Goal: Information Seeking & Learning: Learn about a topic

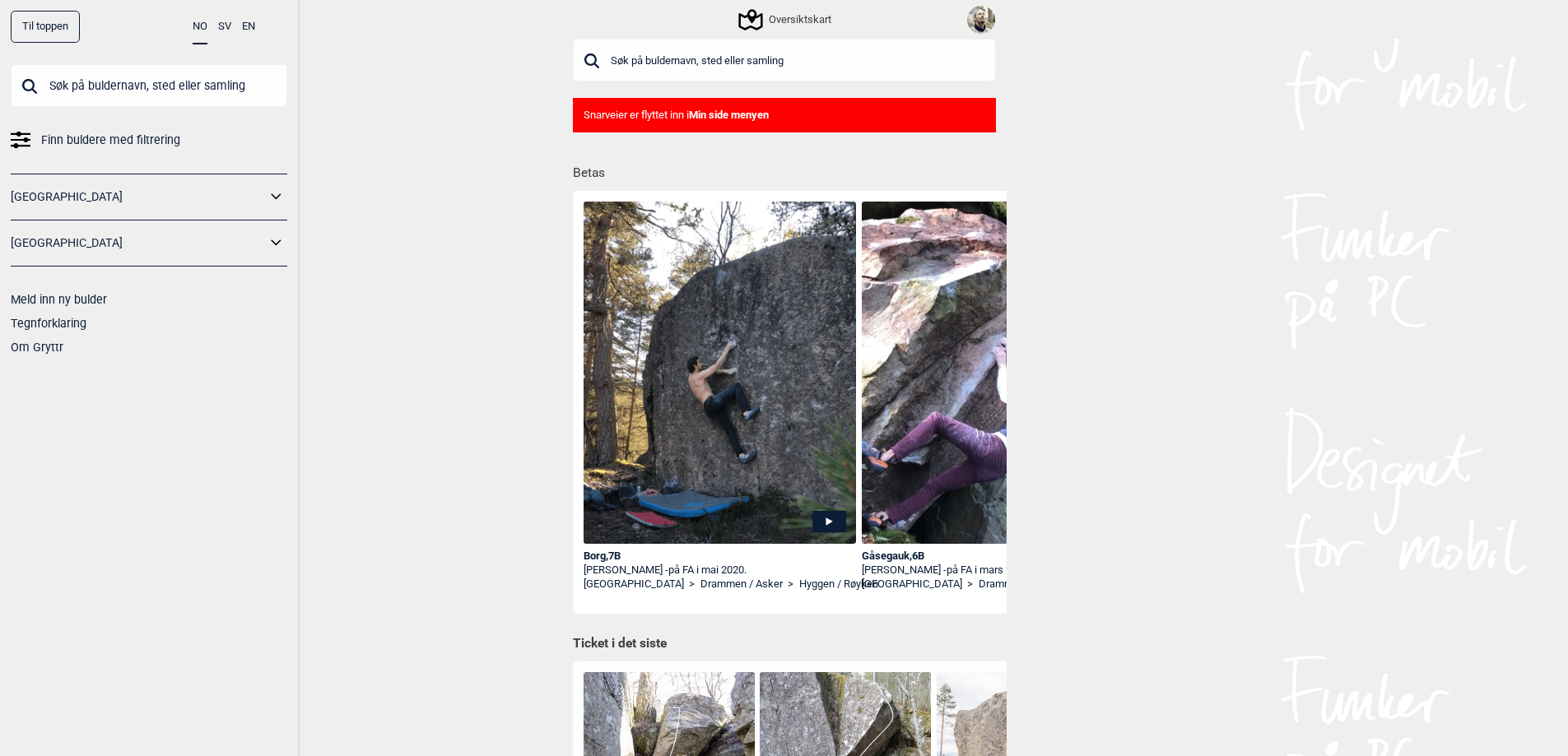
click at [22, 192] on link "[GEOGRAPHIC_DATA]" at bounding box center [138, 197] width 256 height 24
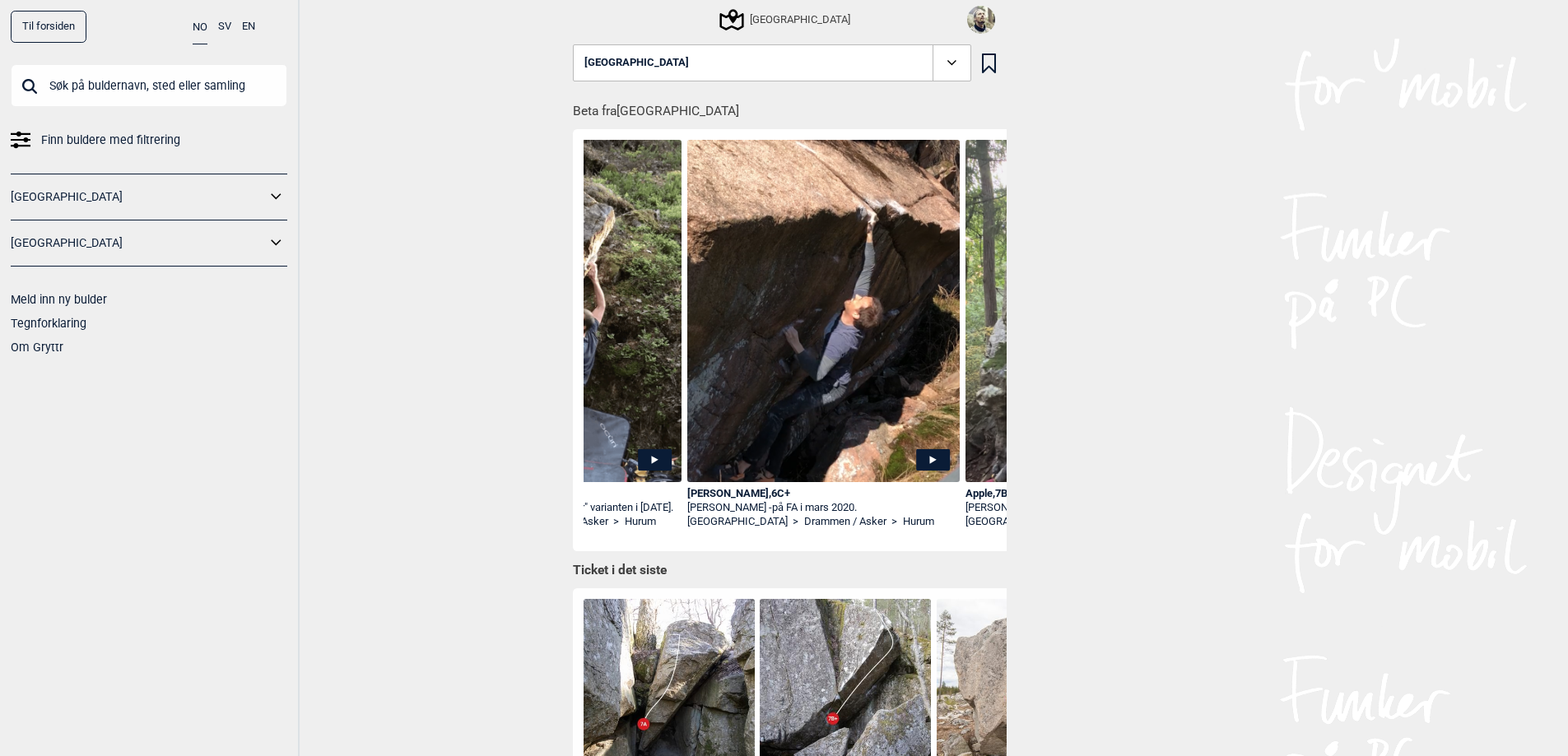
scroll to position [0, 691]
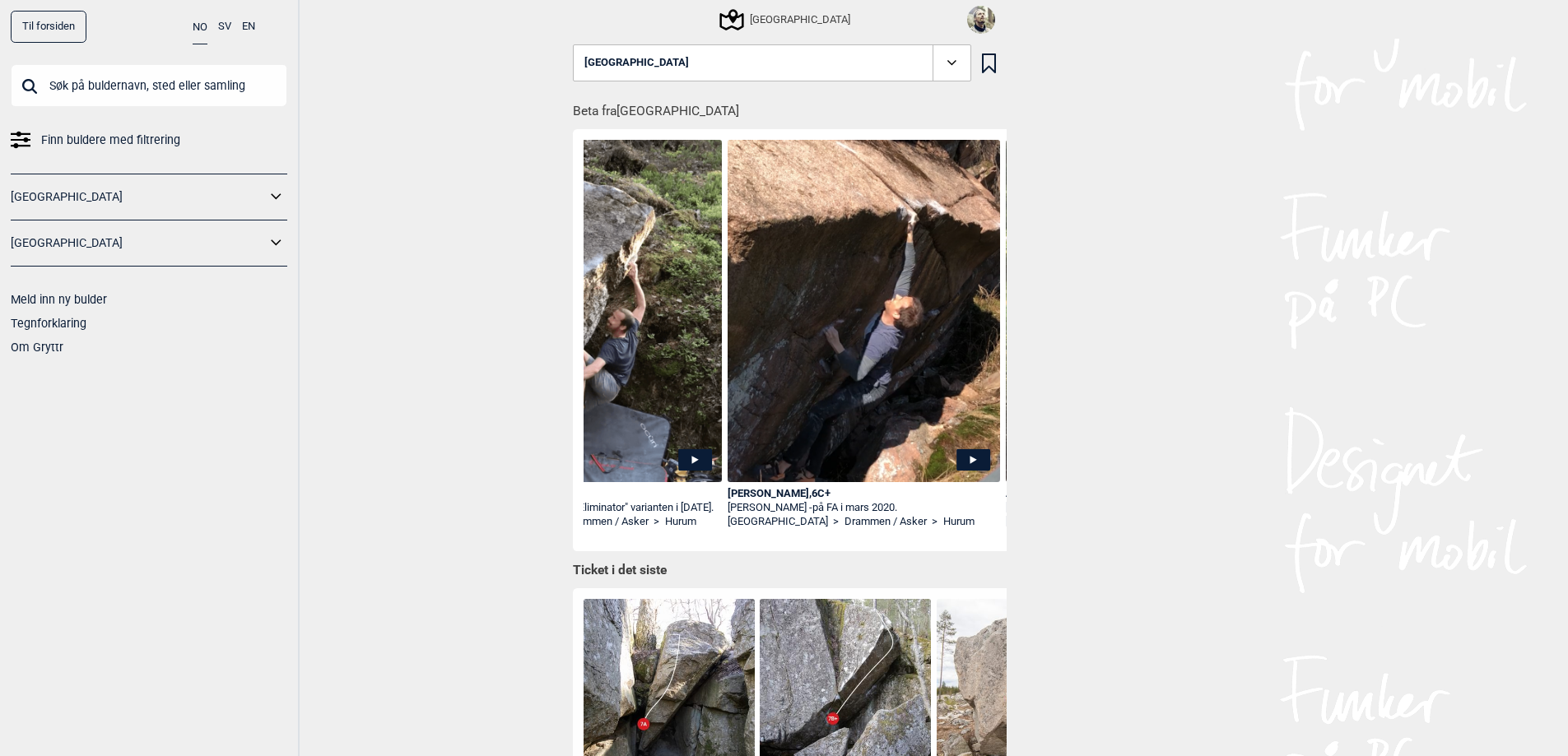
click at [732, 528] on link "[GEOGRAPHIC_DATA]" at bounding box center [778, 521] width 101 height 14
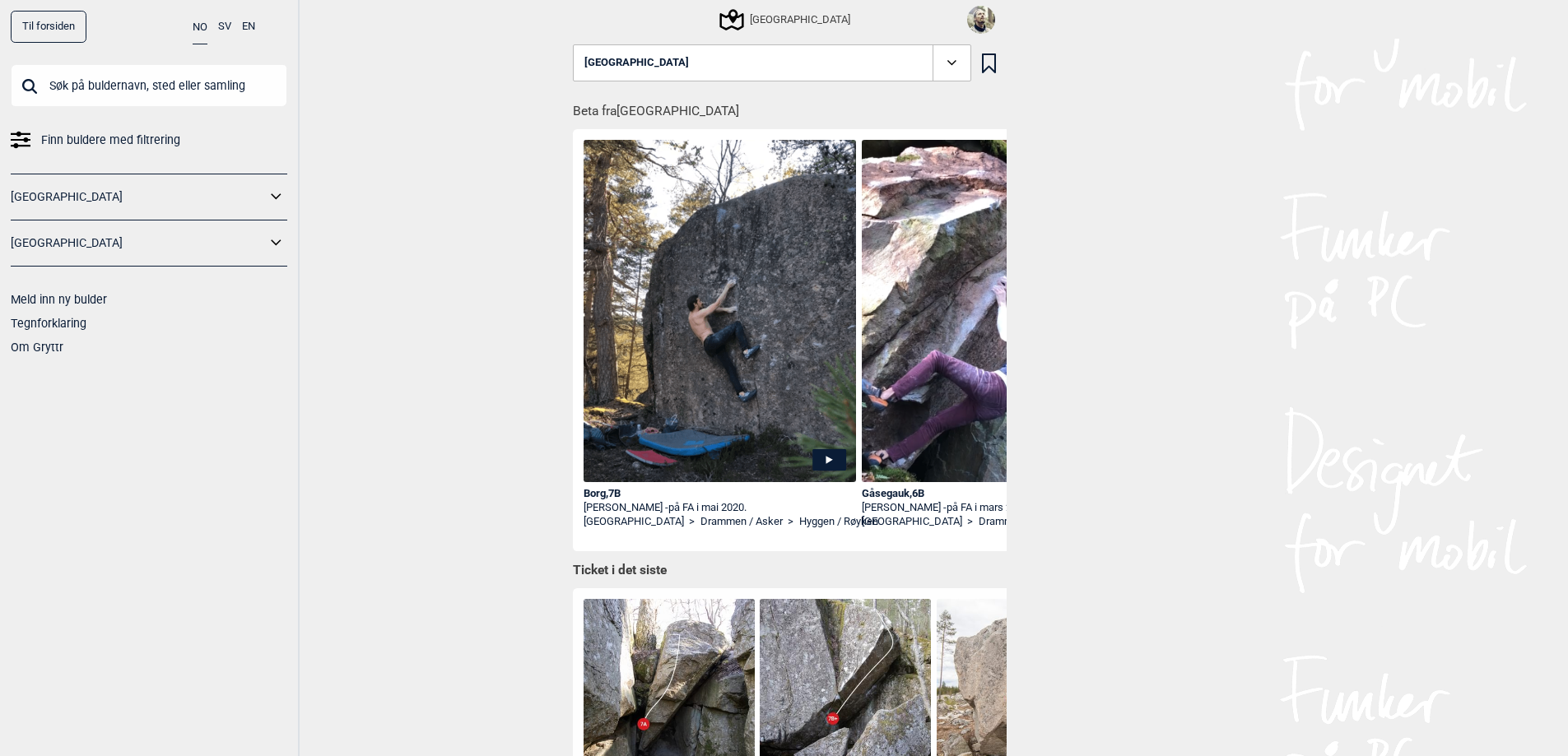
click at [743, 16] on icon at bounding box center [731, 20] width 24 height 22
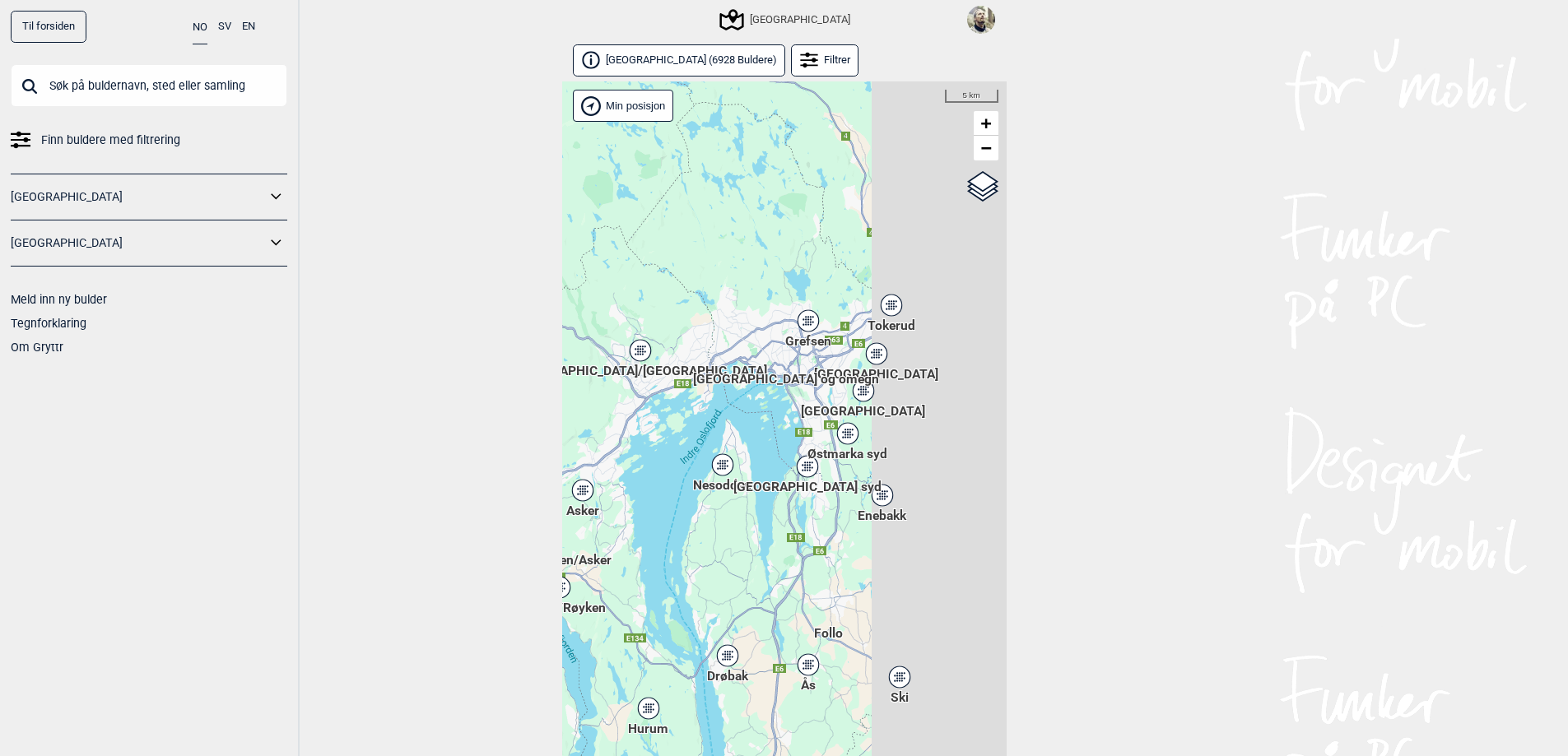
drag, startPoint x: 839, startPoint y: 379, endPoint x: 635, endPoint y: 375, distance: 204.0
click at [635, 375] on div "Hallingdal Stange [GEOGRAPHIC_DATA] syd [GEOGRAPHIC_DATA] og omegn [GEOGRAPHIC_…" at bounding box center [785, 437] width 445 height 711
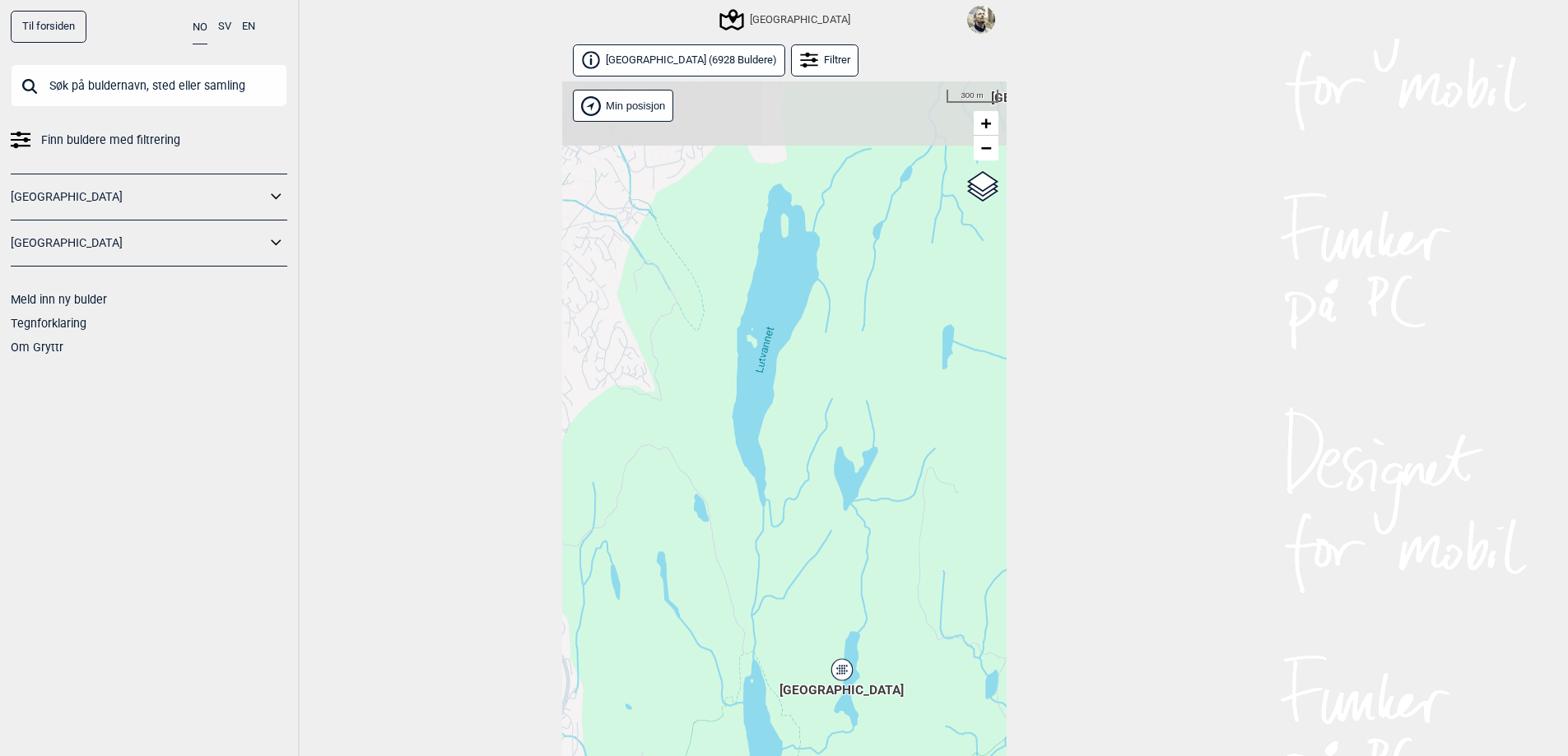
drag, startPoint x: 717, startPoint y: 444, endPoint x: 851, endPoint y: 574, distance: 186.7
click at [867, 576] on div "Hallingdal Stange [GEOGRAPHIC_DATA] syd [GEOGRAPHIC_DATA] og omegn [GEOGRAPHIC_…" at bounding box center [785, 437] width 445 height 711
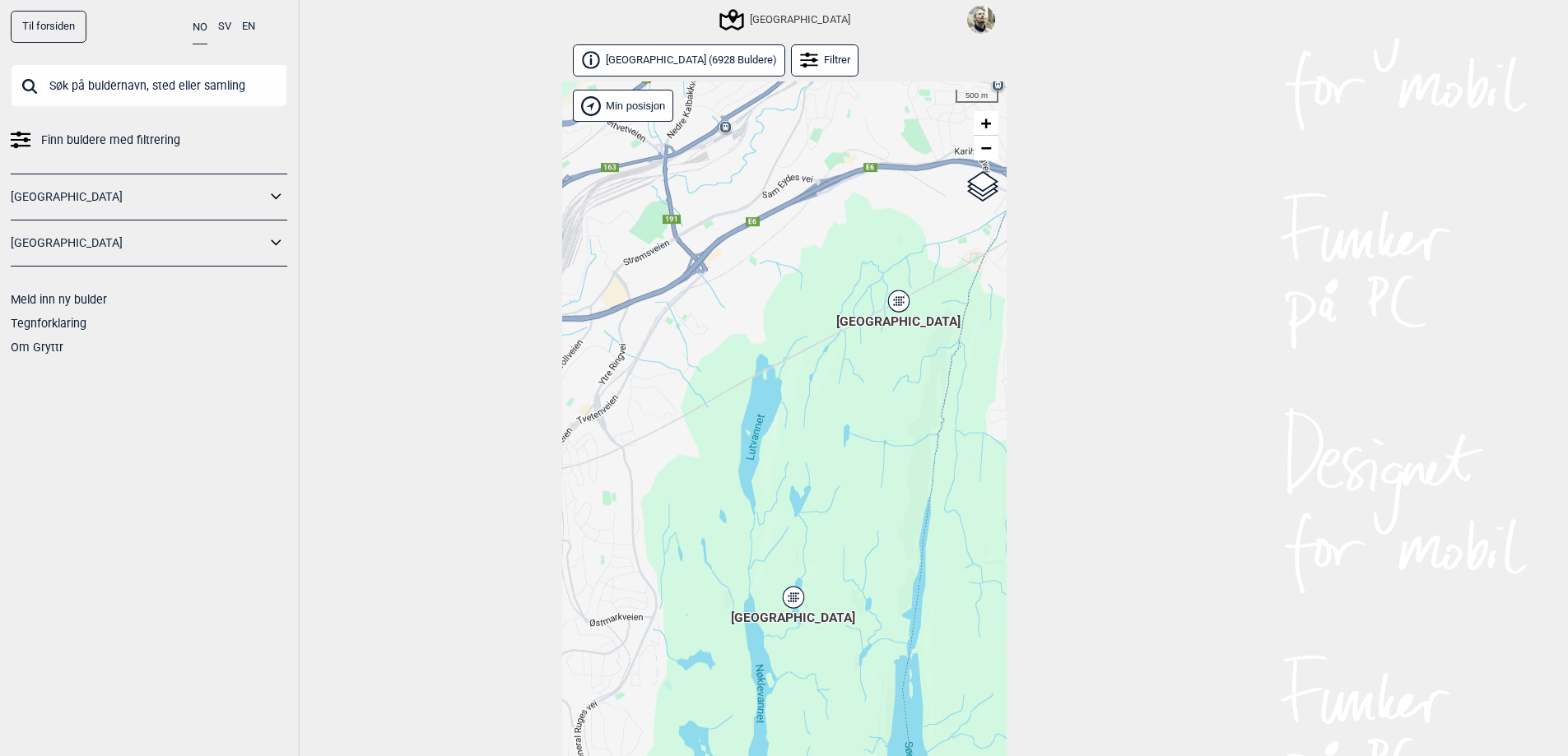
click at [793, 606] on icon at bounding box center [794, 597] width 21 height 22
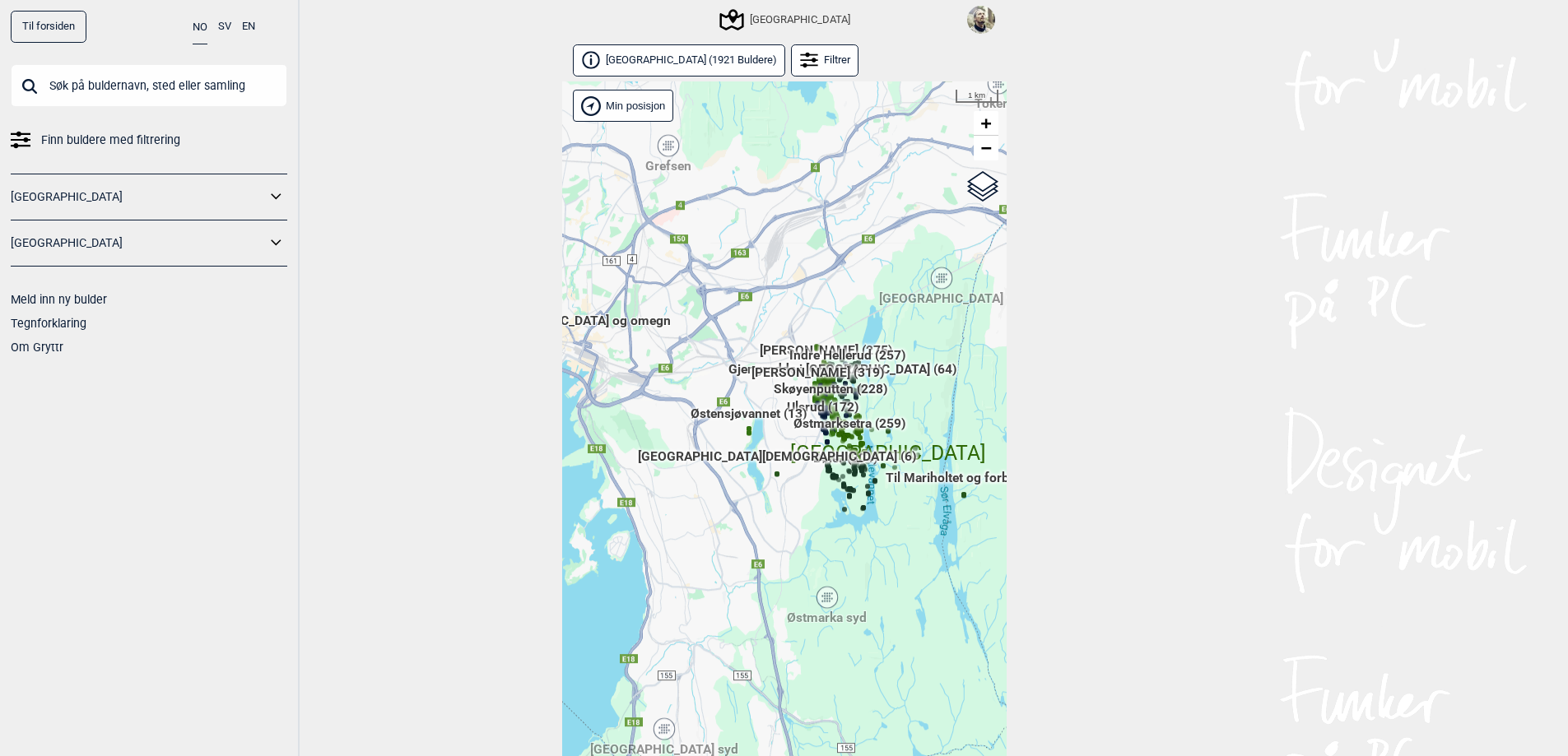
drag, startPoint x: 849, startPoint y: 367, endPoint x: 804, endPoint y: 496, distance: 136.6
click at [804, 479] on span "[GEOGRAPHIC_DATA][DEMOGRAPHIC_DATA] (6)" at bounding box center [776, 463] width 278 height 31
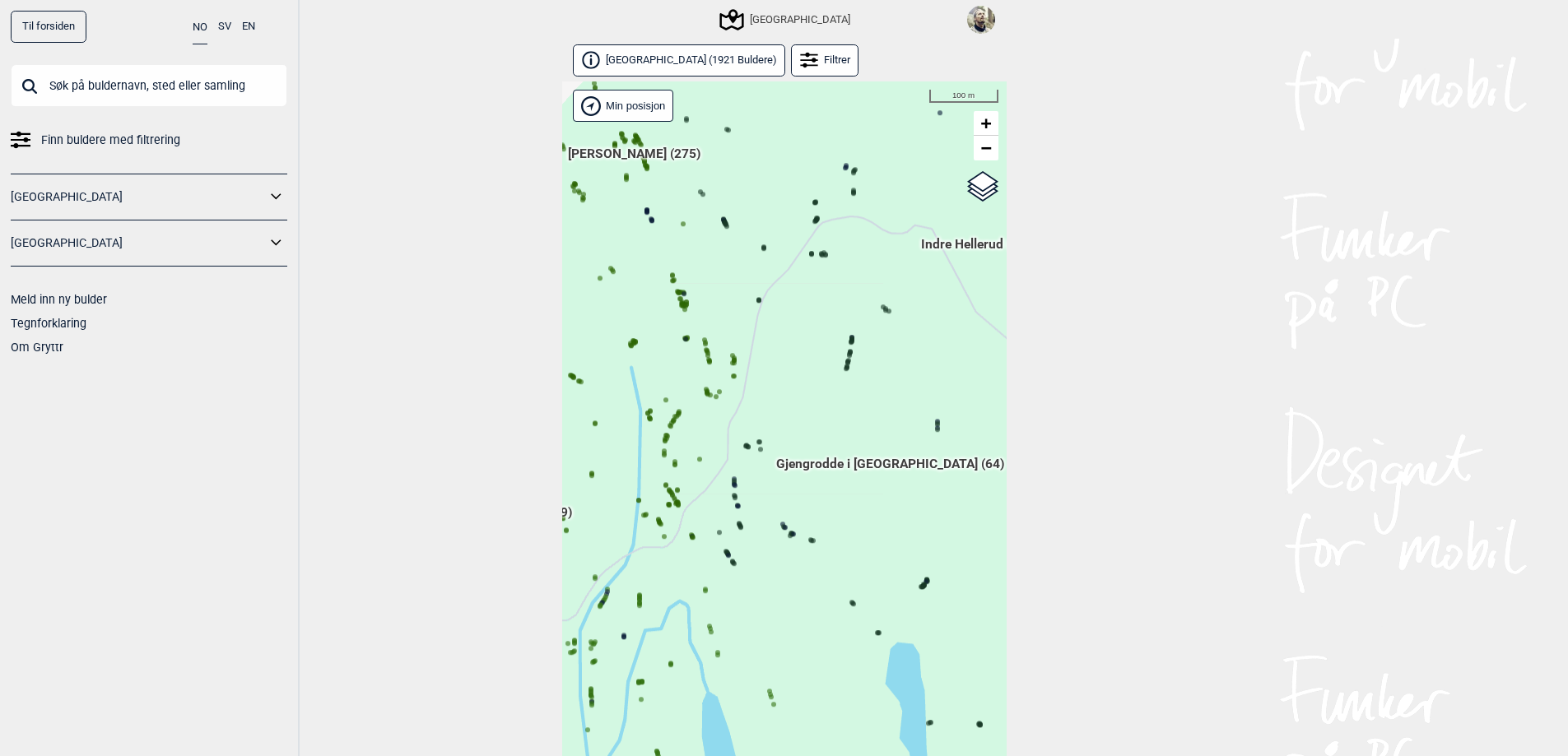
drag, startPoint x: 845, startPoint y: 315, endPoint x: 764, endPoint y: 410, distance: 124.8
click at [745, 439] on div "Hallingdal Stange [GEOGRAPHIC_DATA] syd [GEOGRAPHIC_DATA] og omegn [GEOGRAPHIC_…" at bounding box center [785, 437] width 445 height 711
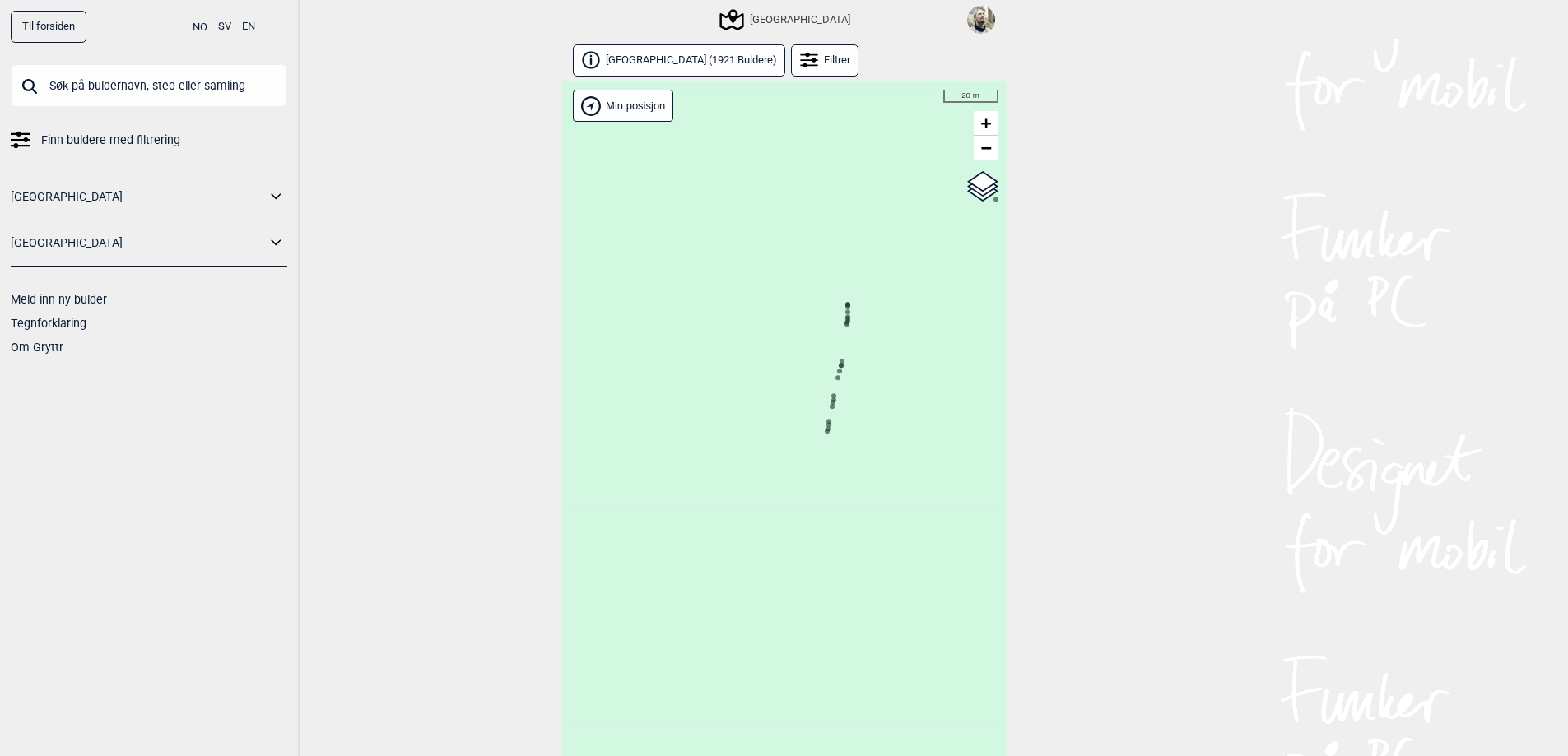
click at [847, 324] on circle at bounding box center [846, 324] width 5 height 5
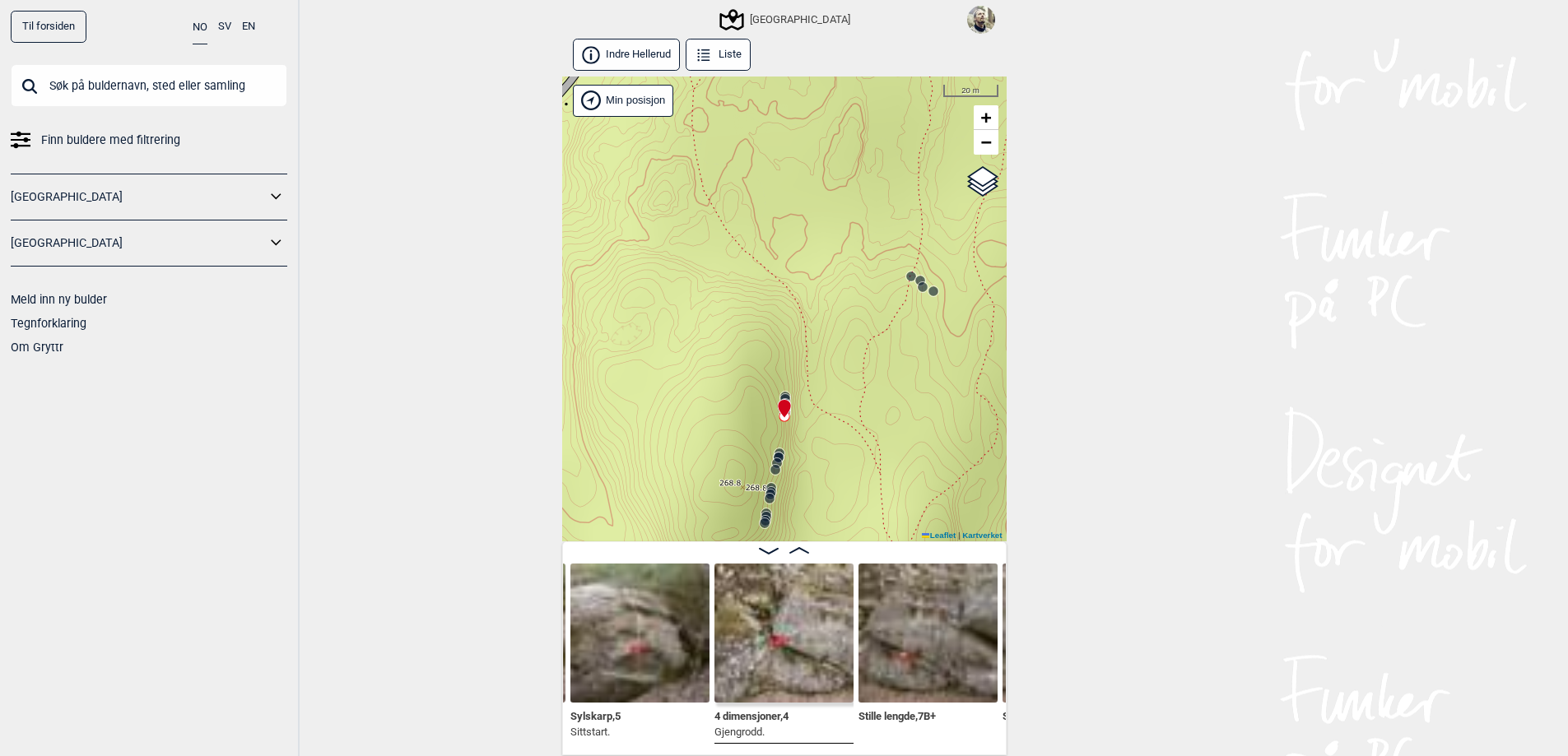
scroll to position [3, 0]
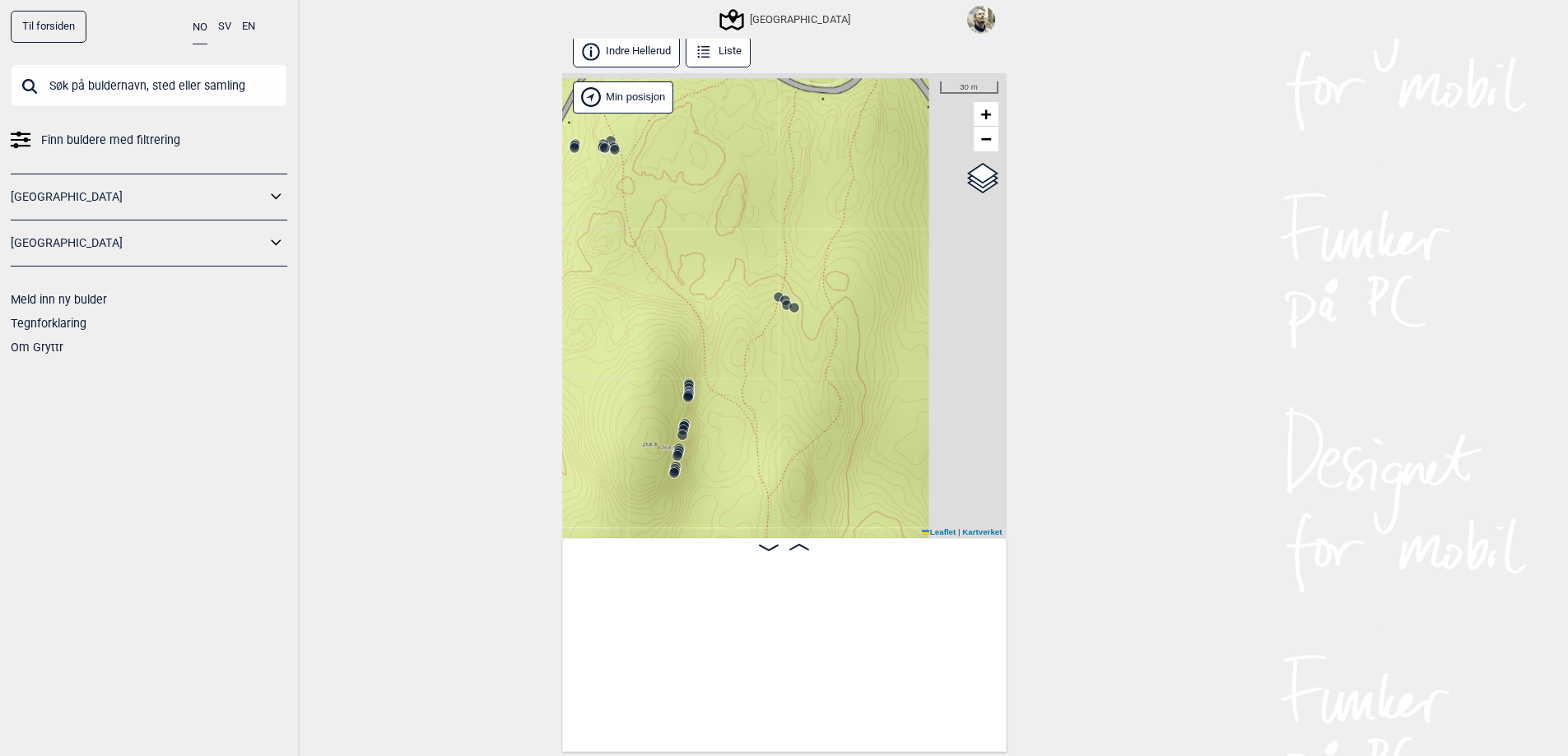
scroll to position [0, 14608]
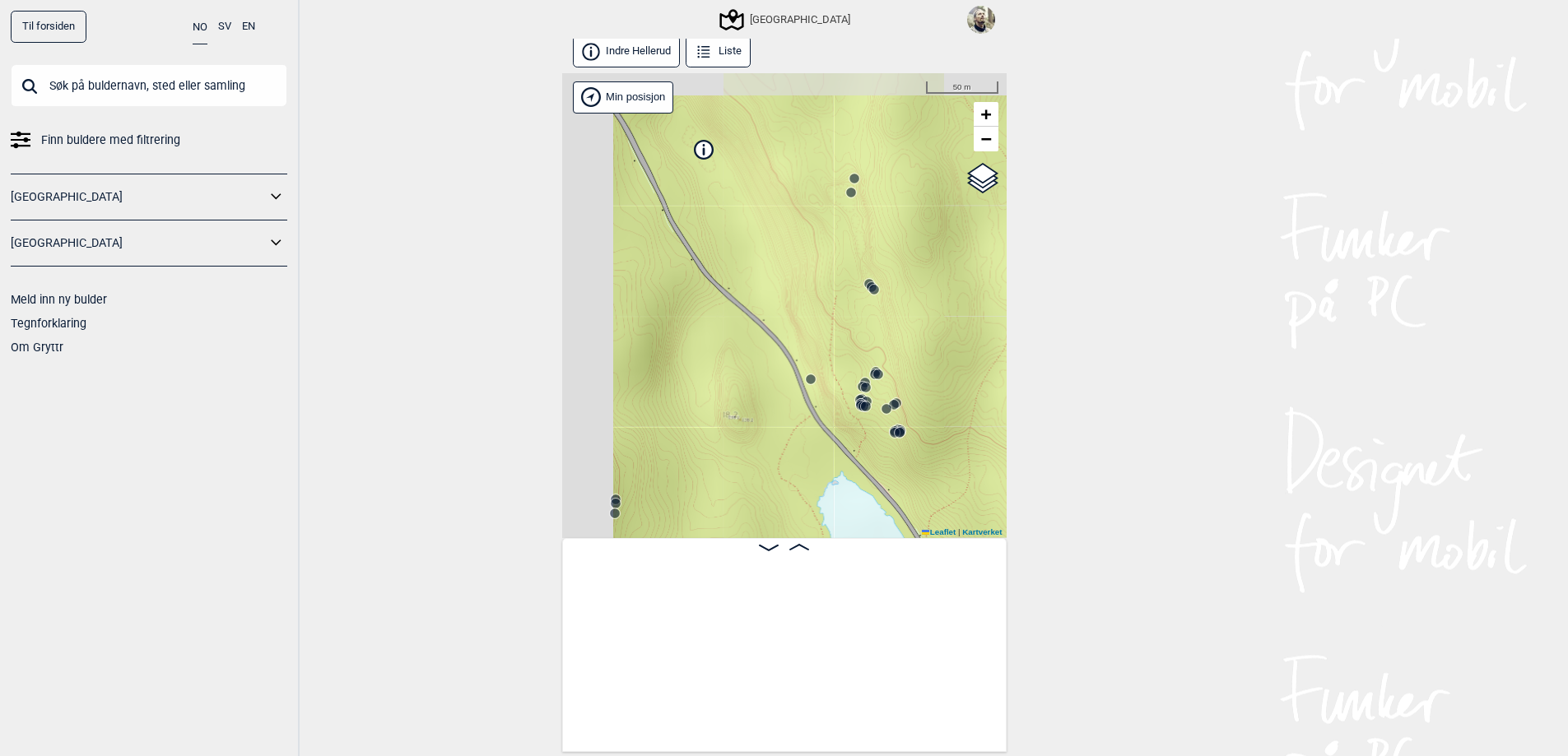
scroll to position [0, 24321]
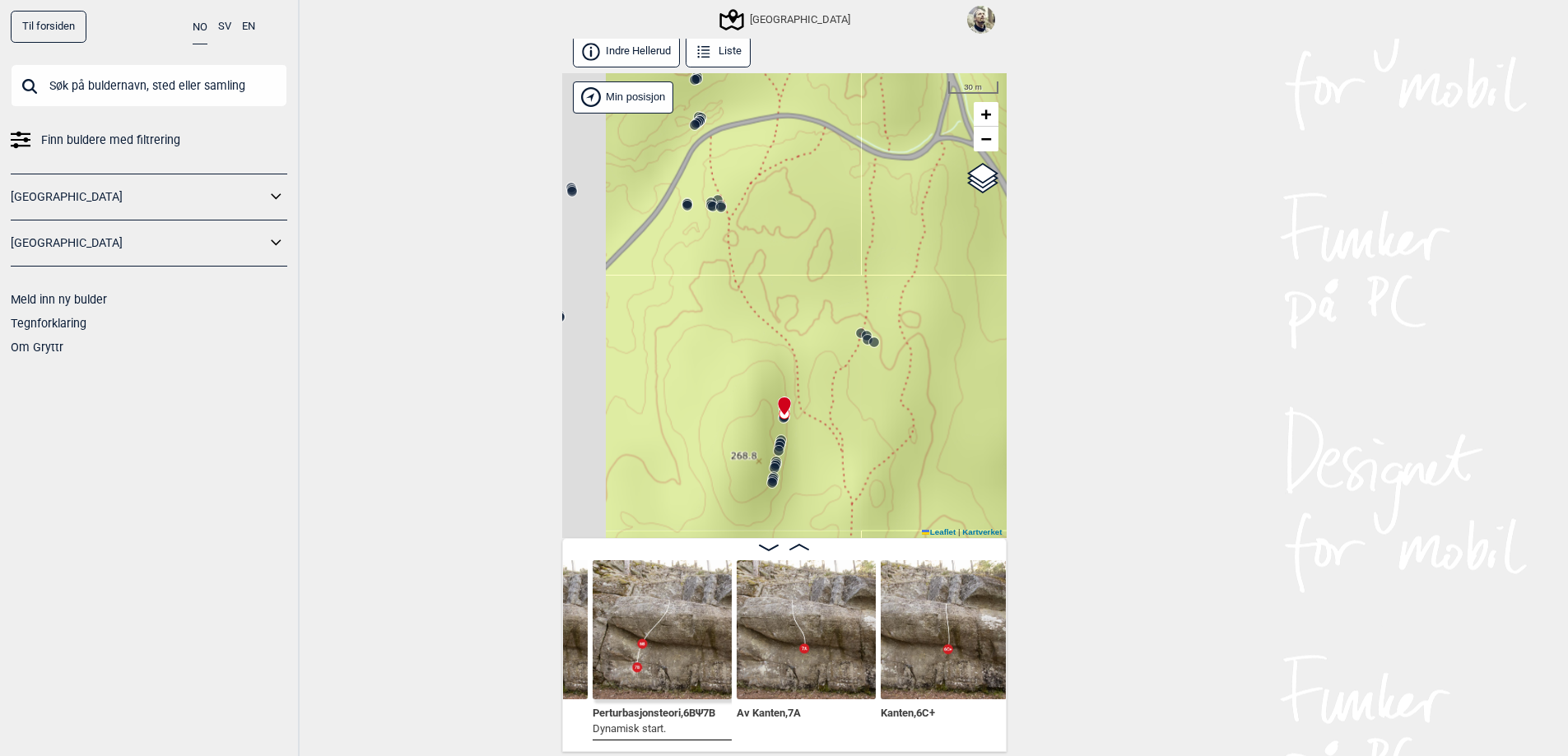
click at [668, 653] on img at bounding box center [662, 630] width 139 height 139
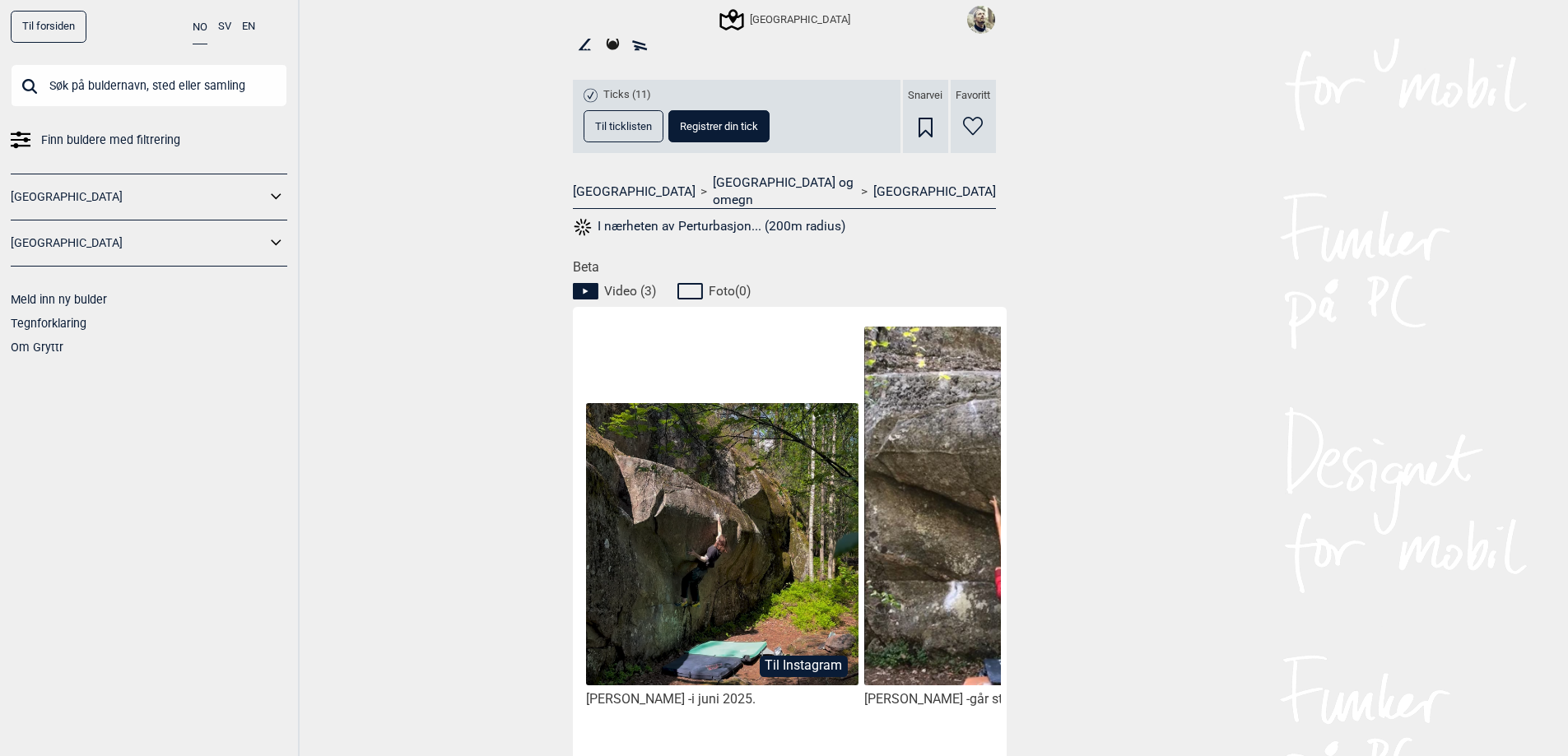
scroll to position [576, 0]
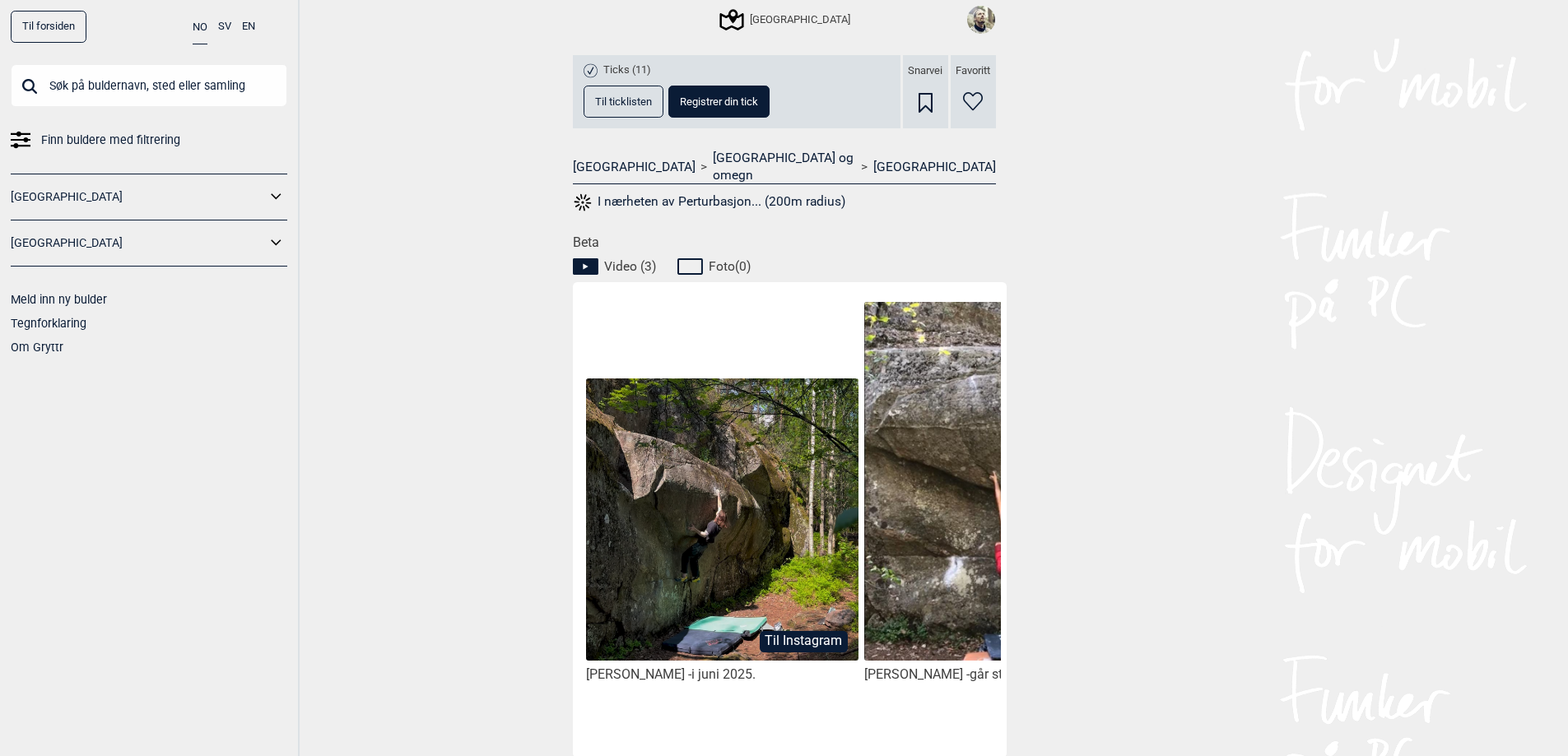
click at [754, 491] on img at bounding box center [722, 520] width 272 height 283
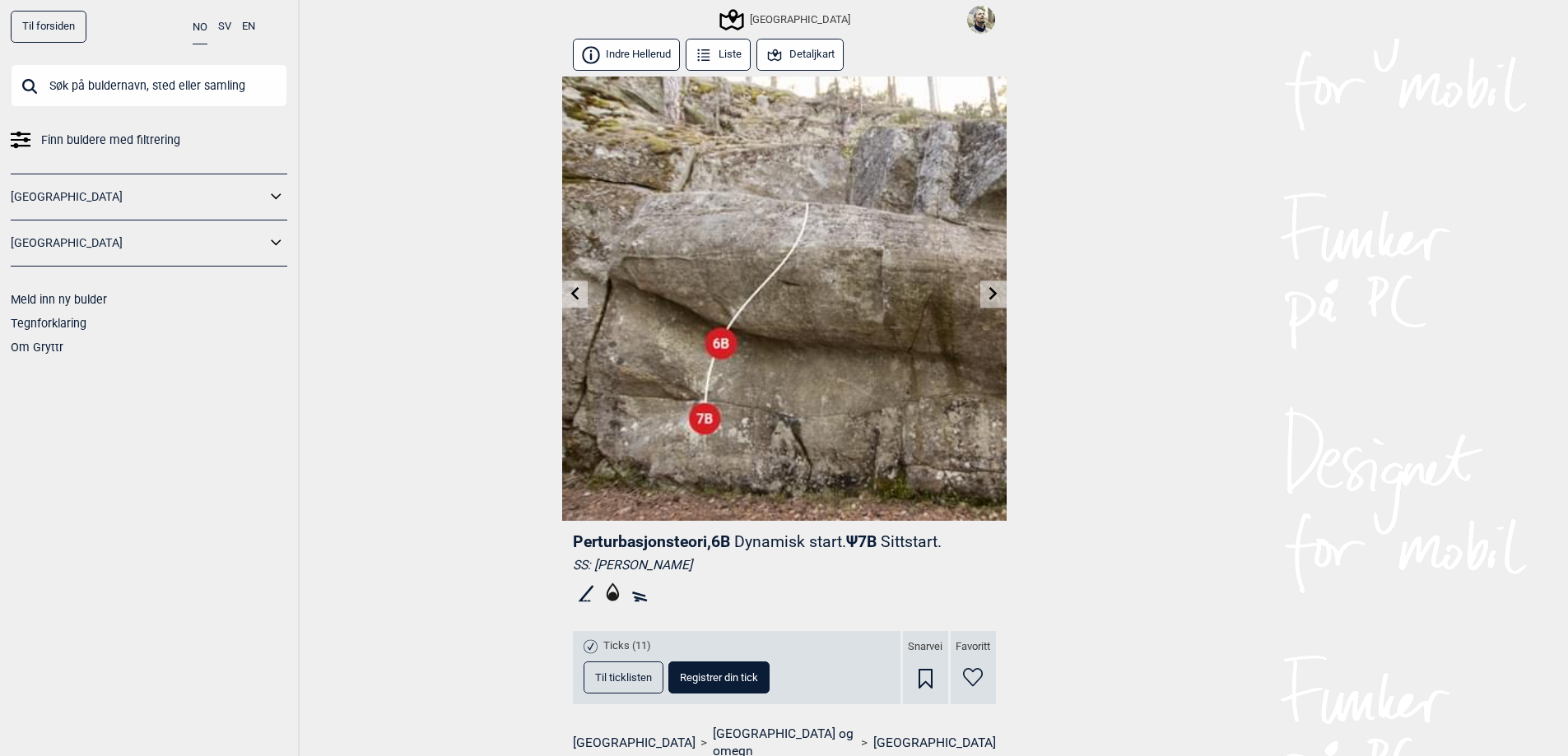
scroll to position [576, 0]
